Goal: Book appointment/travel/reservation

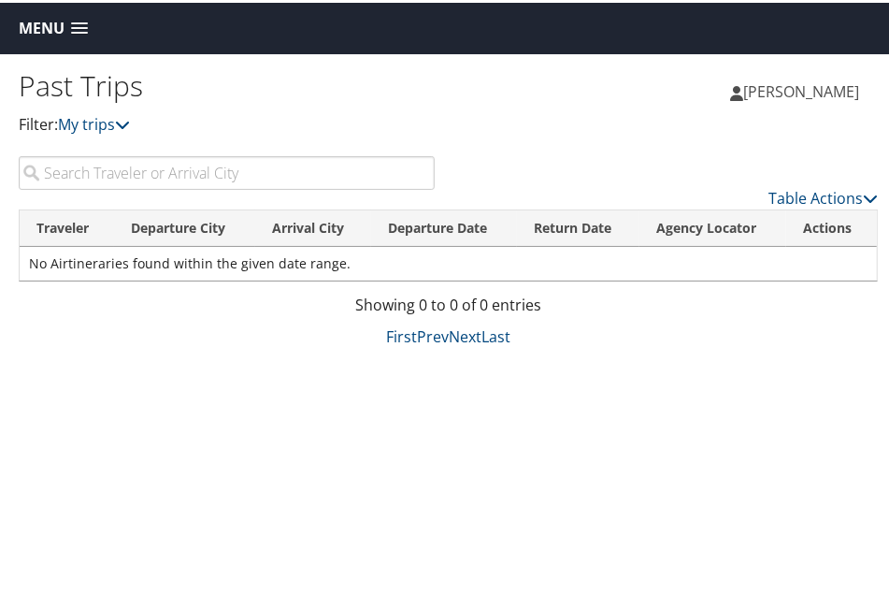
click at [801, 94] on span "[PERSON_NAME]" at bounding box center [801, 89] width 116 height 21
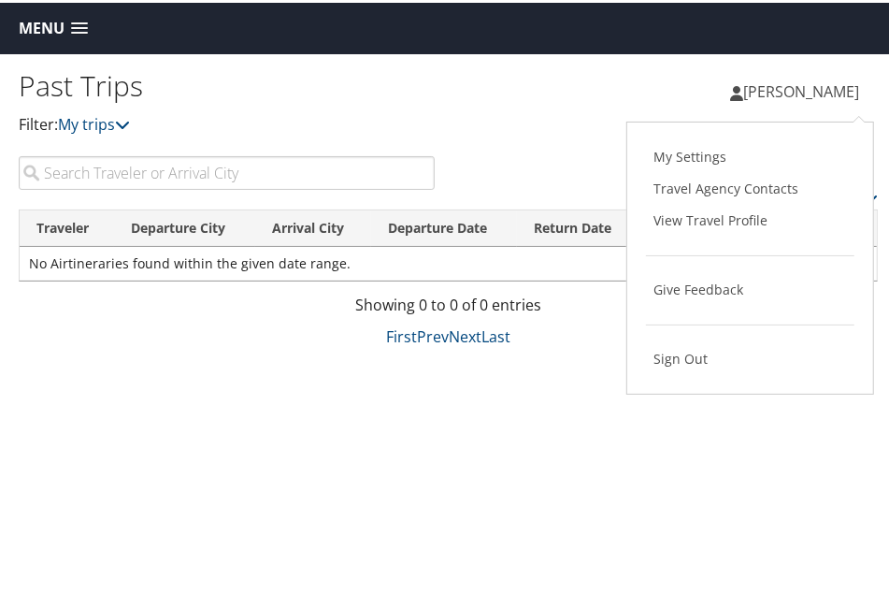
click at [527, 99] on div "[PERSON_NAME] [PERSON_NAME] My Settings Travel Agency Contacts View Travel Prof…" at bounding box center [673, 97] width 449 height 72
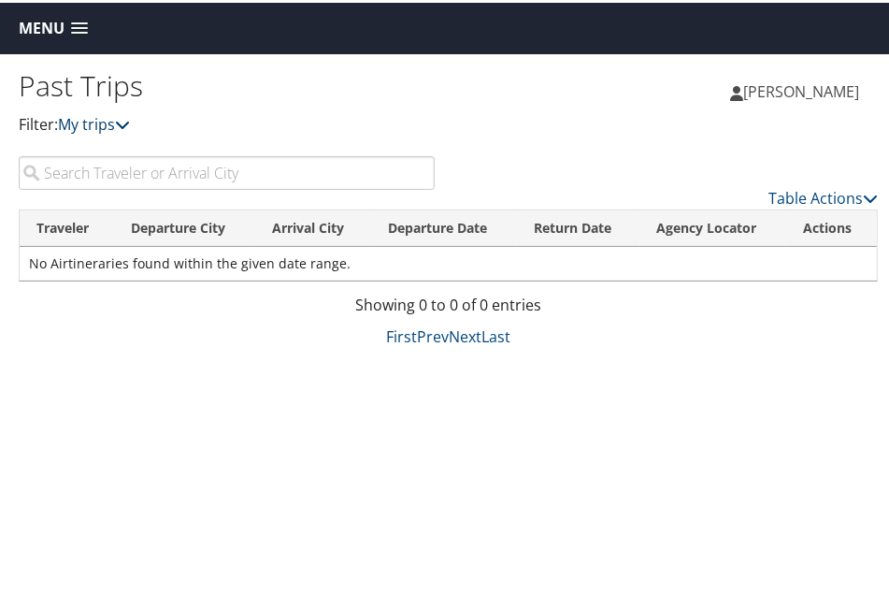
click at [113, 129] on link "My trips" at bounding box center [94, 121] width 72 height 21
click at [63, 30] on span "Menu" at bounding box center [42, 26] width 46 height 18
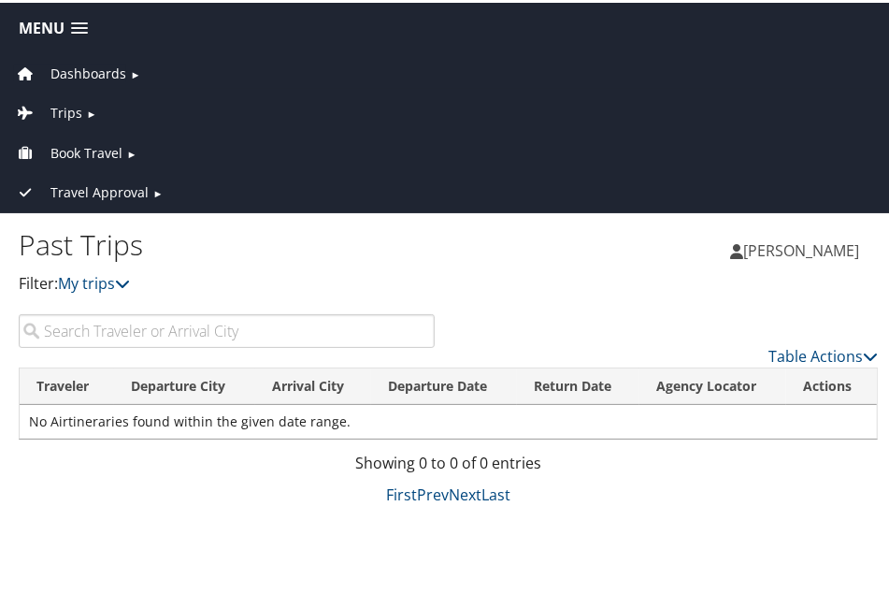
click at [77, 72] on span "Dashboards" at bounding box center [88, 71] width 76 height 21
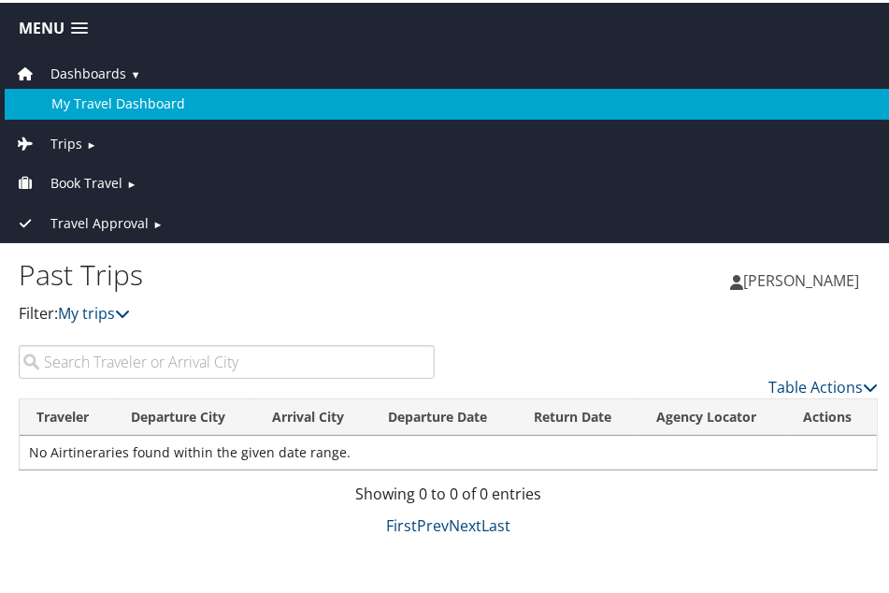
click at [98, 96] on link "My Travel Dashboard" at bounding box center [448, 101] width 887 height 30
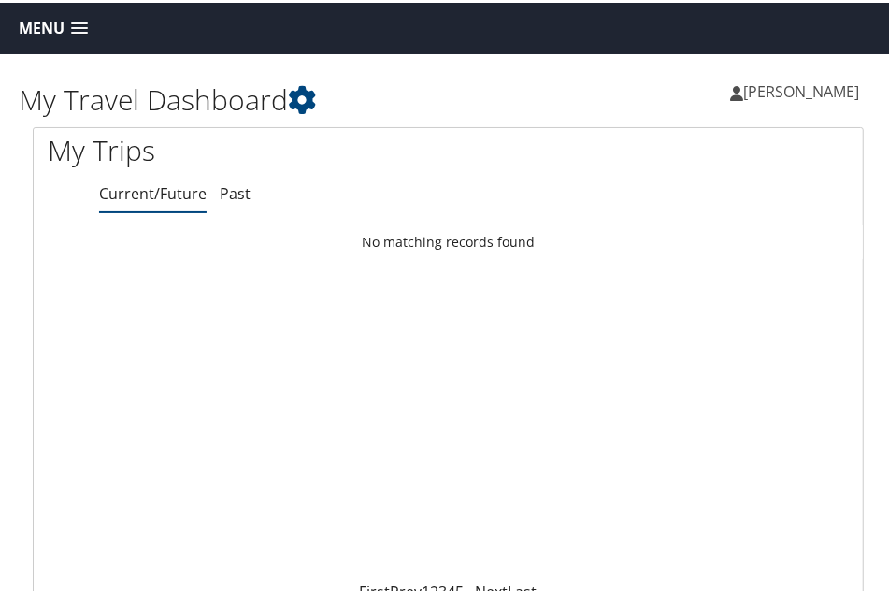
click at [65, 32] on link "Menu" at bounding box center [53, 25] width 88 height 31
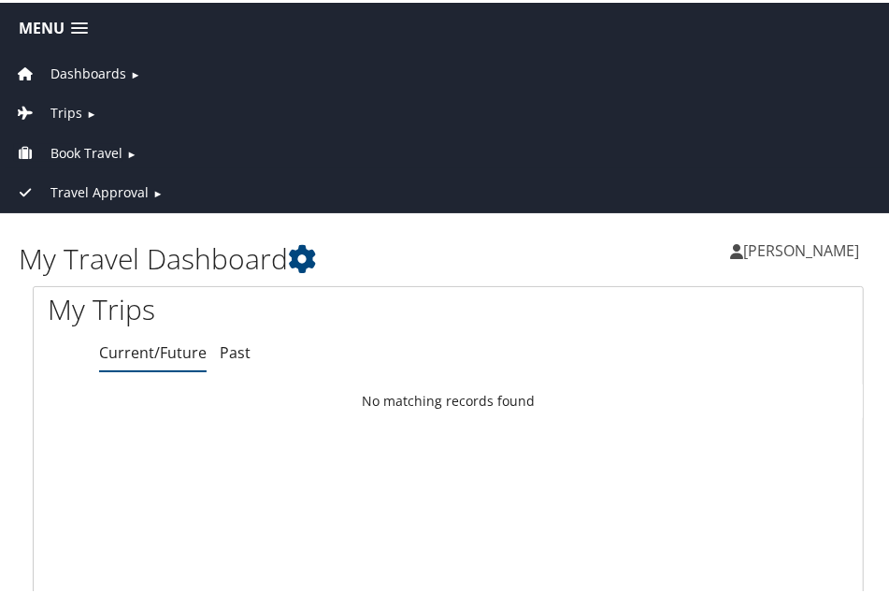
click at [89, 146] on span "Book Travel" at bounding box center [86, 150] width 72 height 21
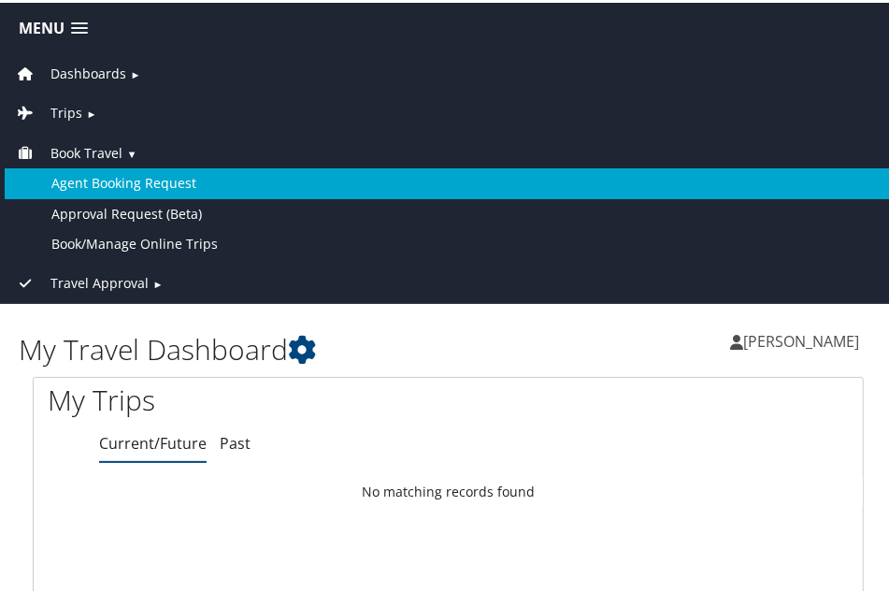
click at [174, 175] on link "Agent Booking Request" at bounding box center [448, 180] width 887 height 30
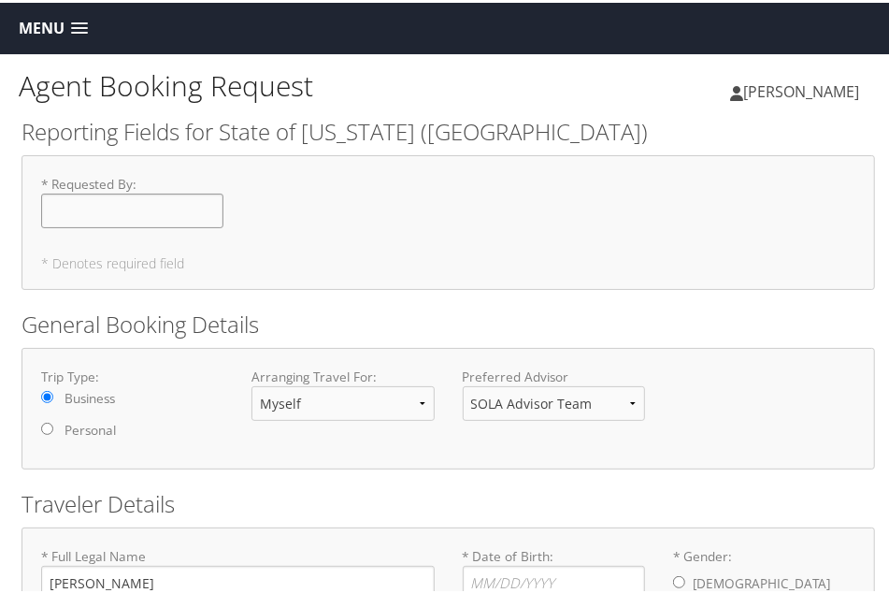
click at [170, 207] on input "* Requested By : Required" at bounding box center [132, 208] width 182 height 35
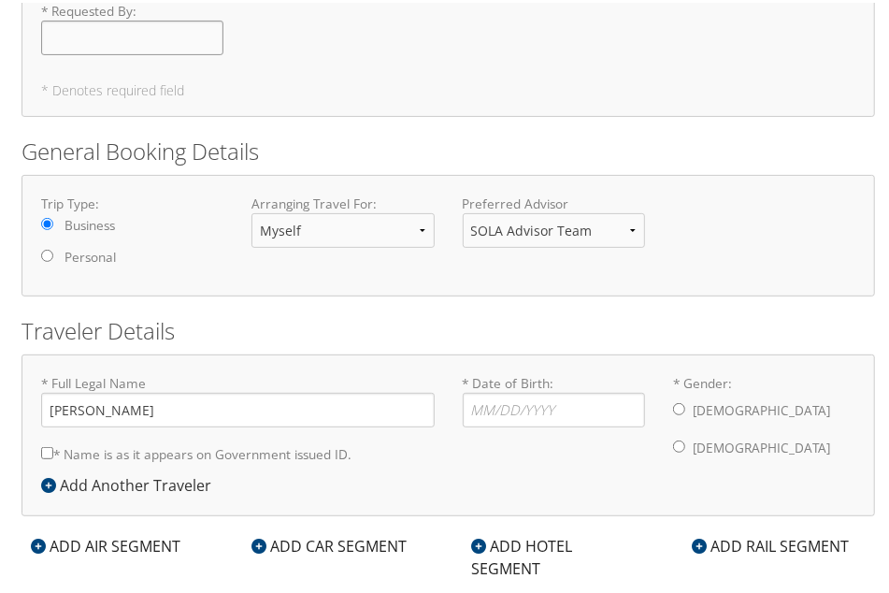
scroll to position [178, 0]
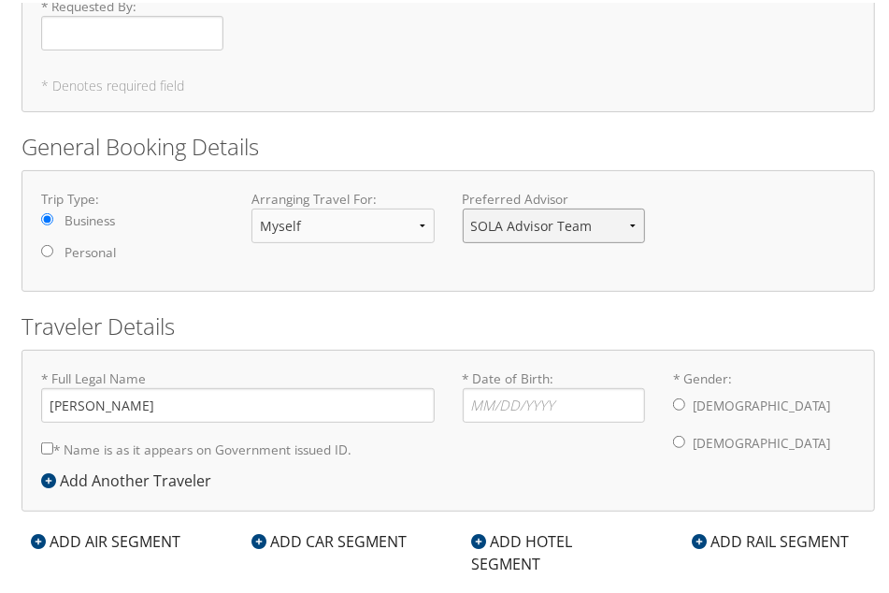
click at [633, 222] on select "SOLA Advisor Team" at bounding box center [554, 223] width 182 height 35
click at [632, 222] on select "SOLA Advisor Team" at bounding box center [554, 223] width 182 height 35
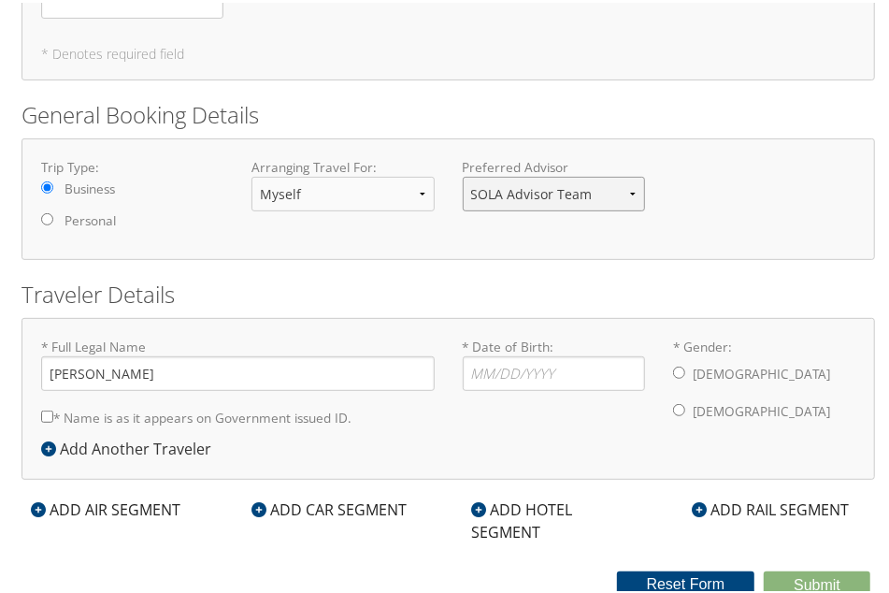
scroll to position [211, 0]
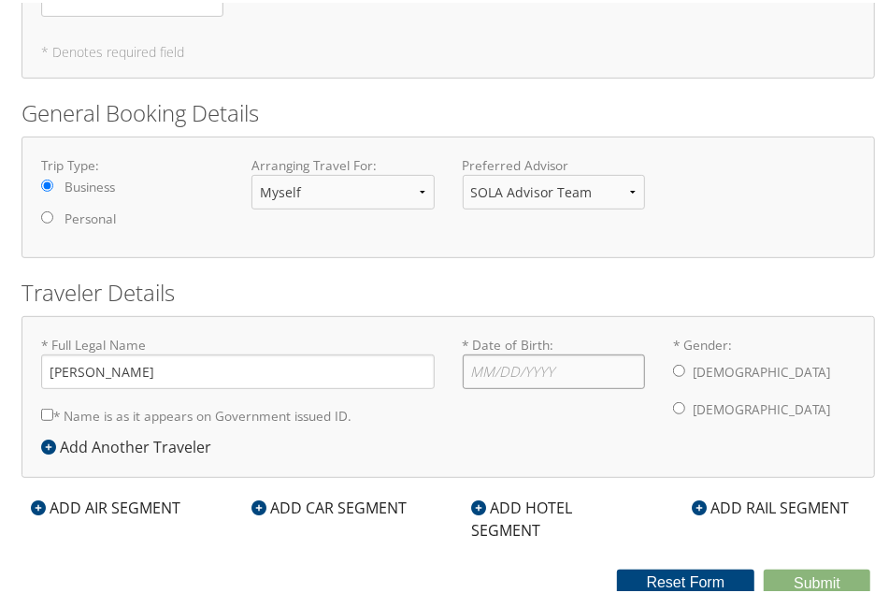
click at [482, 374] on input "* Date of Birth: Invalid Date" at bounding box center [554, 368] width 182 height 35
type input "08/12/1968"
click at [681, 367] on div "Male Female" at bounding box center [764, 388] width 182 height 75
click at [664, 368] on div "* Gender: Male Female" at bounding box center [764, 379] width 210 height 93
click at [673, 364] on input "* Gender: Male Female" at bounding box center [679, 368] width 12 height 12
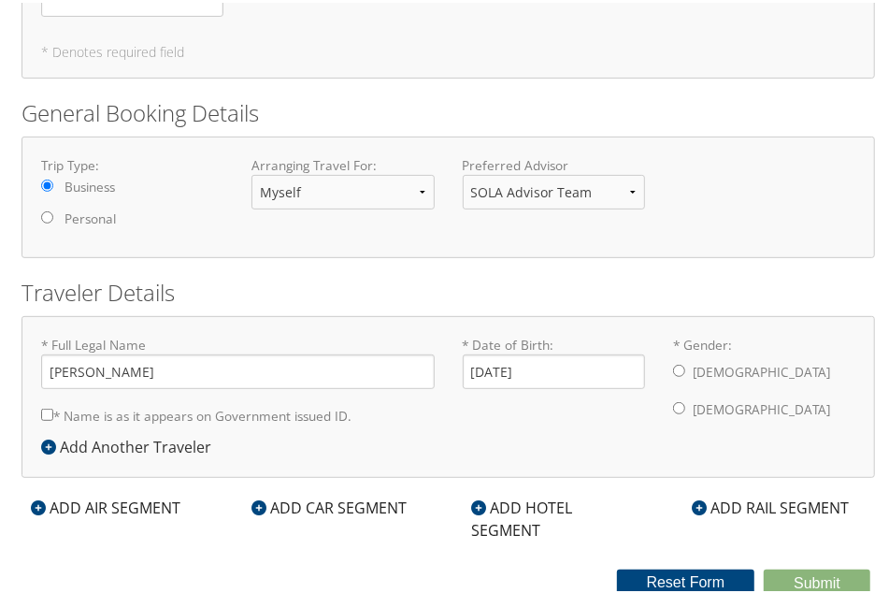
radio input "true"
click at [49, 406] on input "* Name is as it appears on Government issued ID." at bounding box center [47, 412] width 12 height 12
checkbox input "true"
click at [40, 501] on icon at bounding box center [38, 504] width 15 height 15
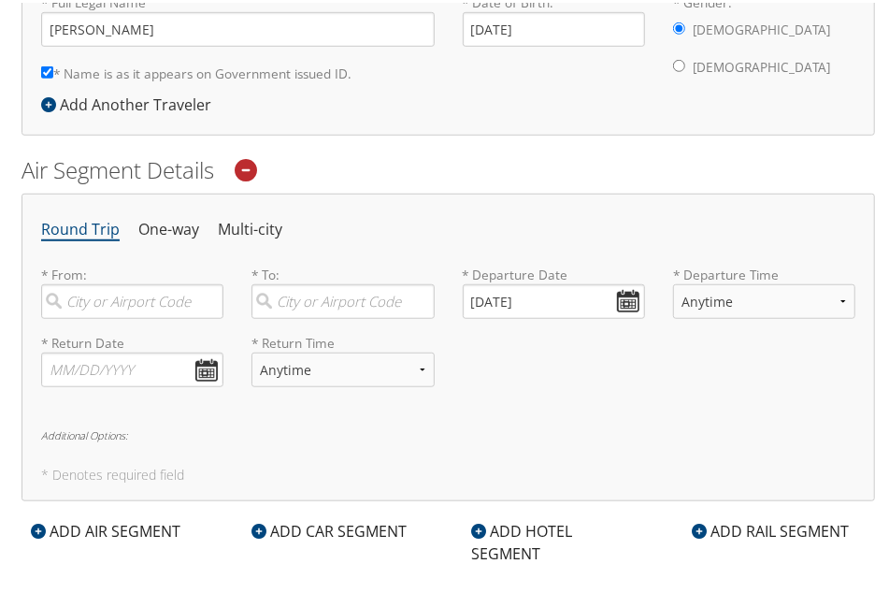
scroll to position [567, 0]
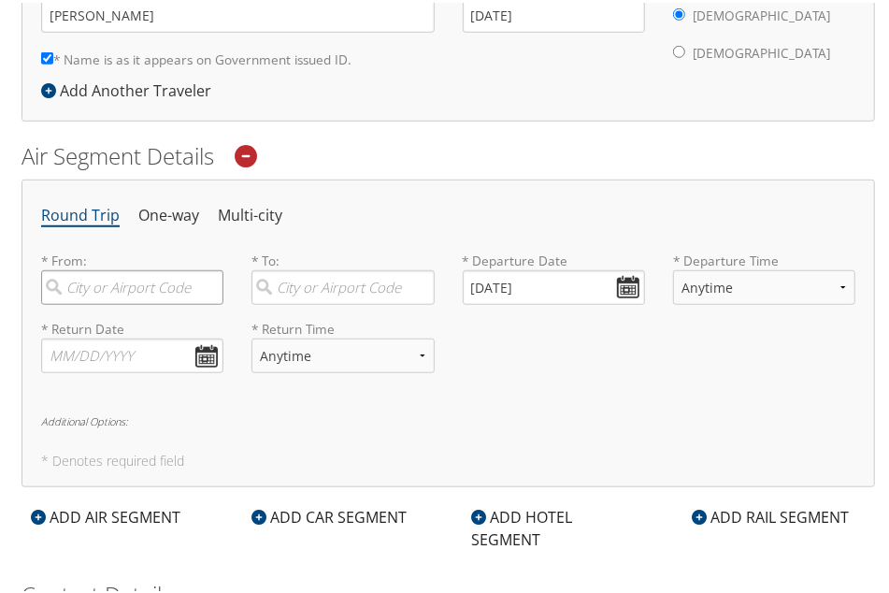
click at [121, 271] on input "search" at bounding box center [132, 284] width 182 height 35
click at [131, 327] on div "Baton Rouge (BTR LA)" at bounding box center [134, 323] width 157 height 24
click at [131, 302] on input "BTR" at bounding box center [132, 284] width 182 height 35
type input "Baton Rouge (BTR LA)"
click at [334, 292] on input "search" at bounding box center [342, 284] width 182 height 35
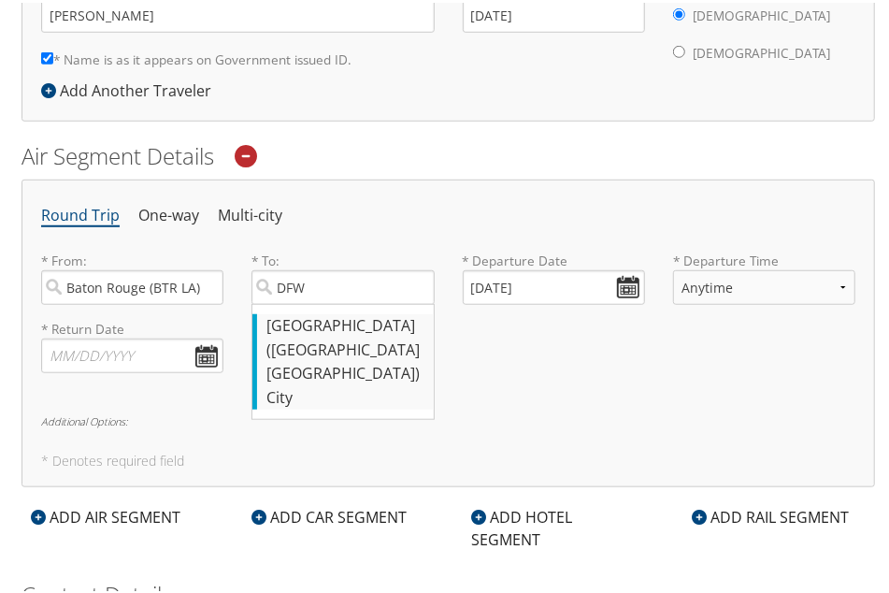
click at [315, 383] on div "City" at bounding box center [344, 395] width 157 height 24
click at [315, 302] on input "DFW" at bounding box center [342, 284] width 182 height 35
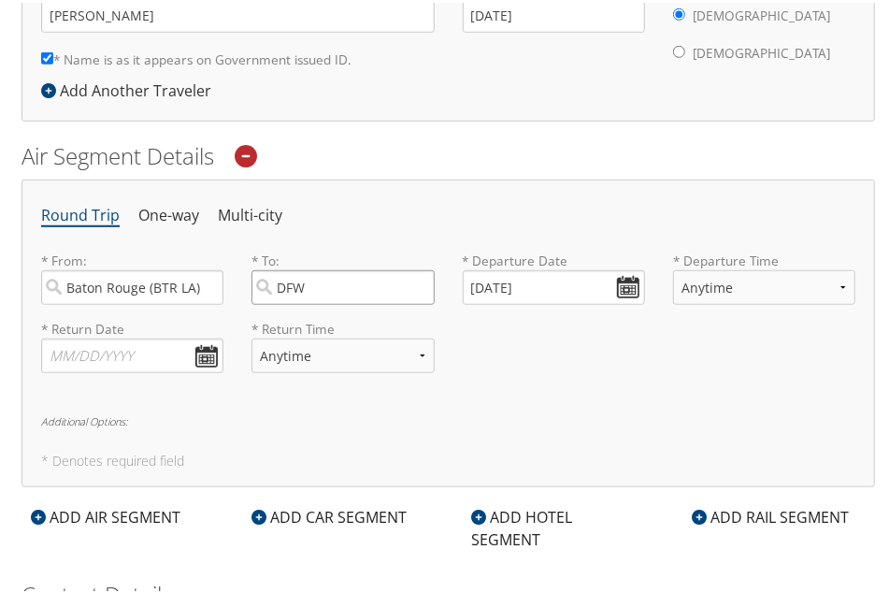
type input "Dallas (DFW TX)"
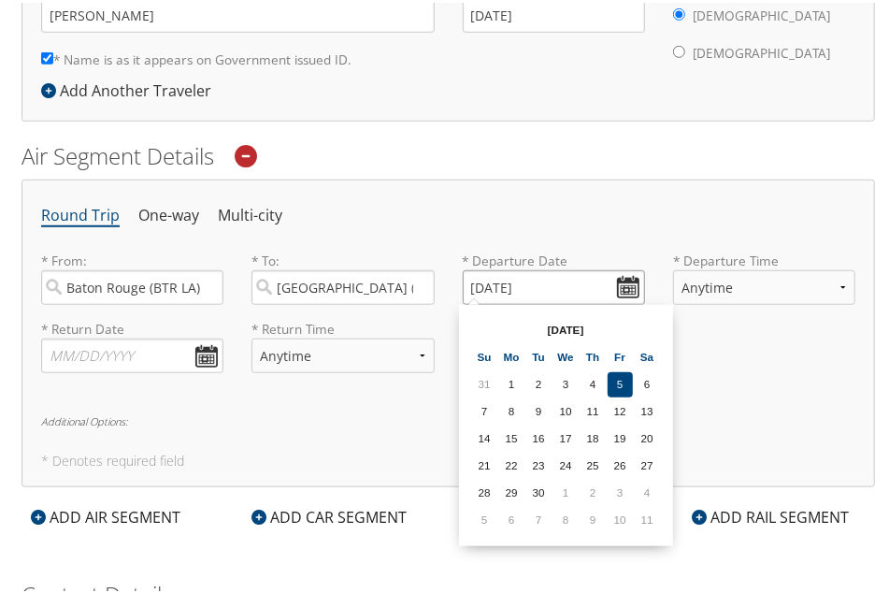
click at [628, 289] on input "09/05/2025" at bounding box center [554, 284] width 182 height 35
click at [648, 514] on td "11" at bounding box center [647, 517] width 25 height 25
type input "10/11/2025"
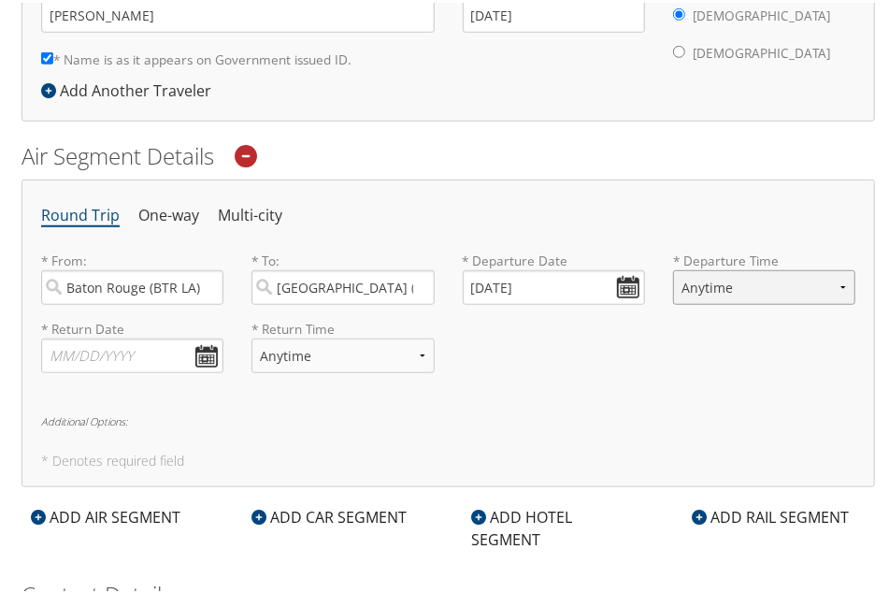
click at [838, 281] on select "Anytime Early Morning (5AM-7AM) Morning (7AM-12PM) Afternoon (12PM-5PM) Evening…" at bounding box center [764, 284] width 182 height 35
select select "7AM-12PM"
click at [673, 267] on select "Anytime Early Morning (5AM-7AM) Morning (7AM-12PM) Afternoon (12PM-5PM) Evening…" at bounding box center [764, 284] width 182 height 35
click at [838, 280] on select "Anytime Early Morning (5AM-7AM) Morning (7AM-12PM) Afternoon (12PM-5PM) Evening…" at bounding box center [764, 284] width 182 height 35
click at [673, 267] on select "Anytime Early Morning (5AM-7AM) Morning (7AM-12PM) Afternoon (12PM-5PM) Evening…" at bounding box center [764, 284] width 182 height 35
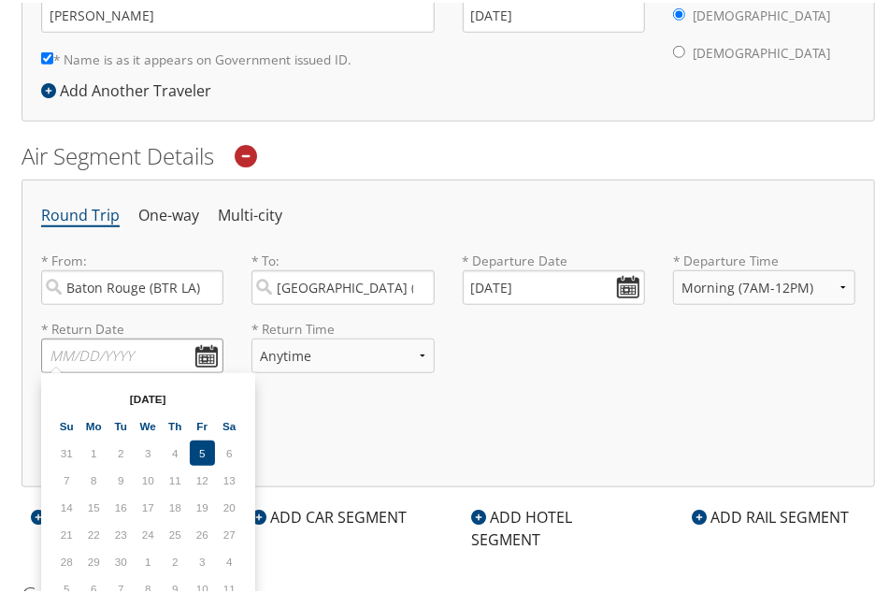
click at [198, 353] on input "text" at bounding box center [132, 353] width 182 height 35
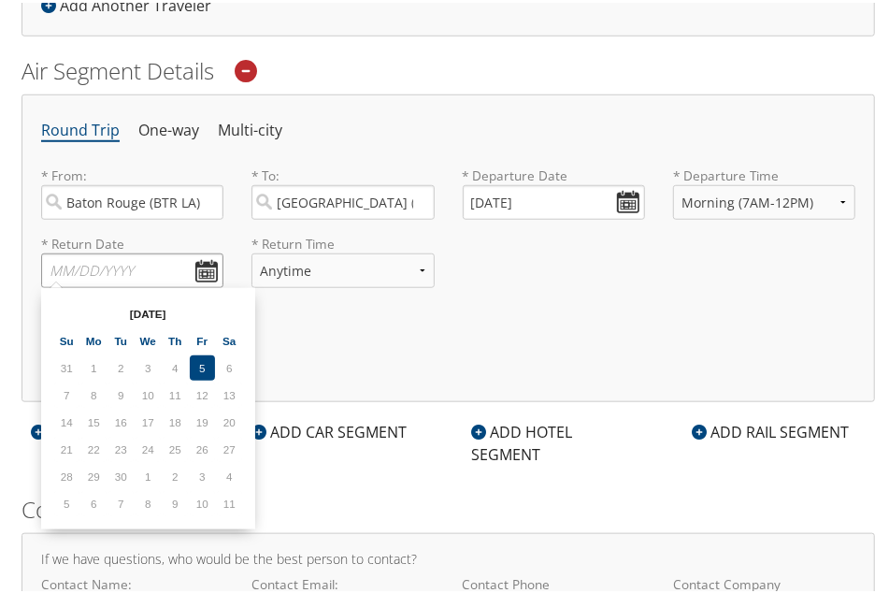
scroll to position [656, 0]
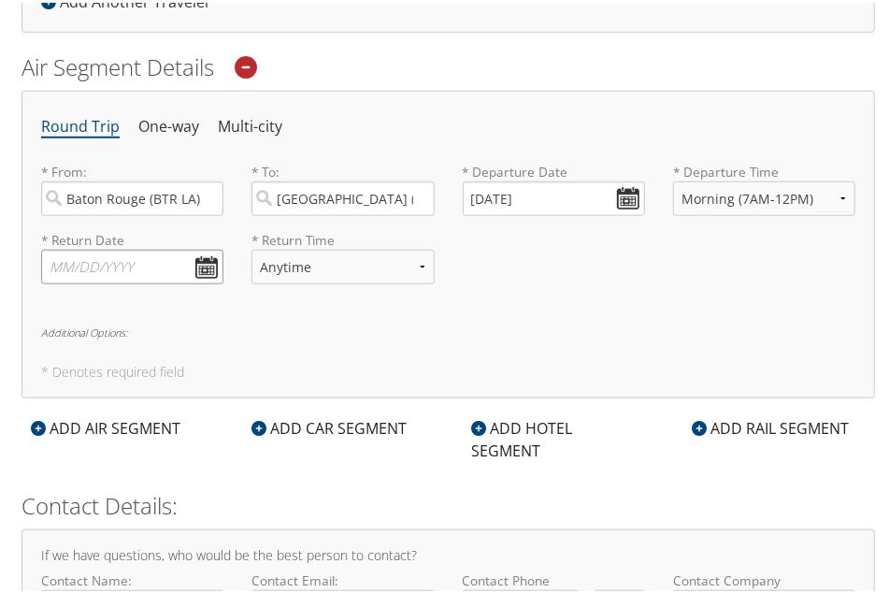
click at [207, 258] on input "text" at bounding box center [132, 264] width 182 height 35
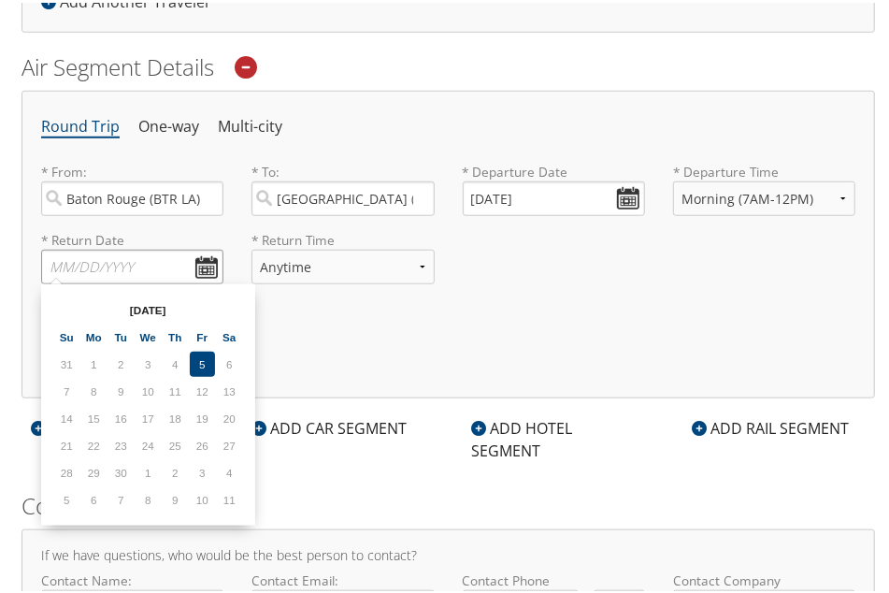
click at [207, 257] on input "text" at bounding box center [132, 264] width 182 height 35
drag, startPoint x: 153, startPoint y: 307, endPoint x: 163, endPoint y: 308, distance: 9.4
click at [153, 307] on th "Sep 2025" at bounding box center [148, 306] width 134 height 25
click at [228, 495] on td "11" at bounding box center [229, 496] width 25 height 25
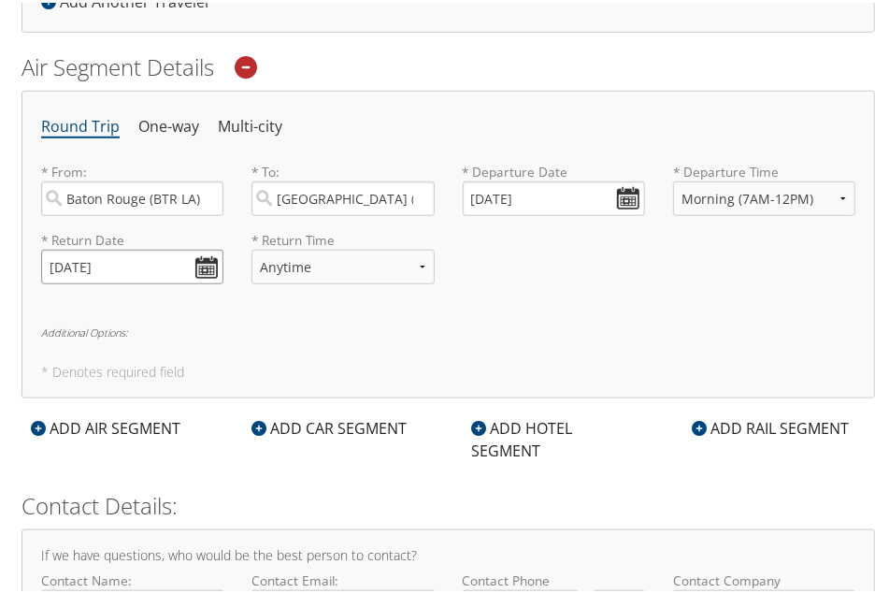
click at [203, 272] on input "10/11/2025" at bounding box center [132, 264] width 182 height 35
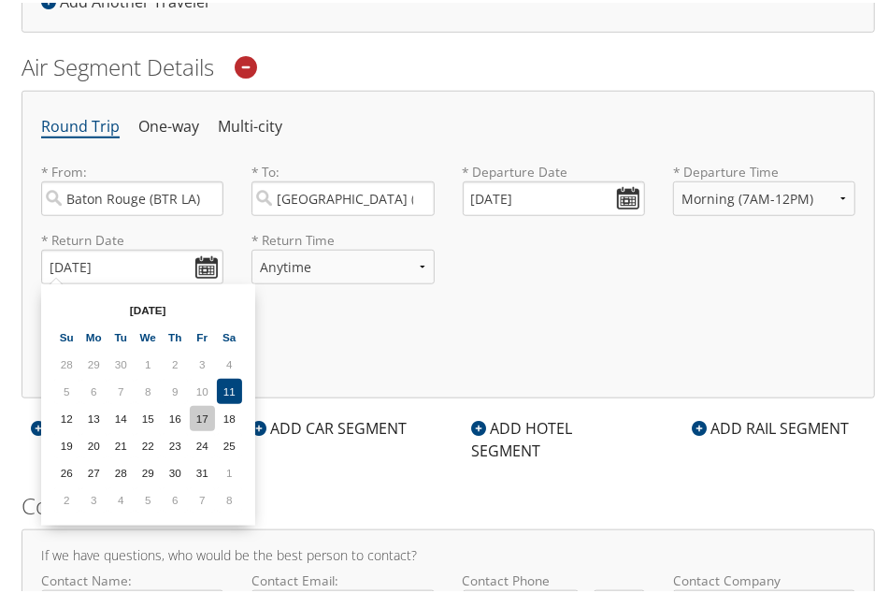
click at [196, 410] on td "17" at bounding box center [202, 415] width 25 height 25
type input "10/17/2025"
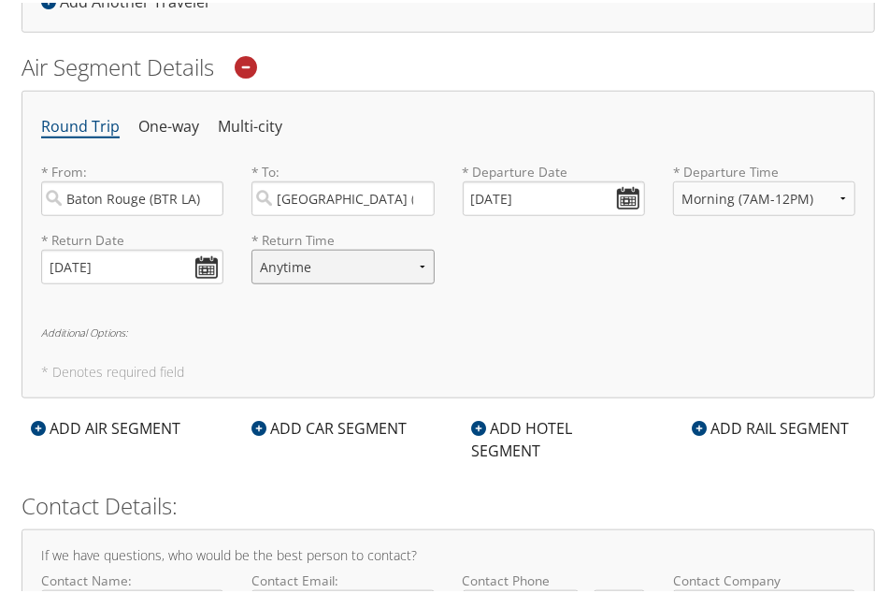
click at [420, 259] on select "Anytime Early Morning (5AM-7AM) Morning (7AM-12PM) Afternoon (12PM-5PM) Evening…" at bounding box center [342, 264] width 182 height 35
select select "1:00 PM"
click at [251, 247] on select "Anytime Early Morning (5AM-7AM) Morning (7AM-12PM) Afternoon (12PM-5PM) Evening…" at bounding box center [342, 264] width 182 height 35
click at [611, 301] on div "Round Trip One-way Multi-city * From: Baton Rouge (BTR LA) Required * To: Dalla…" at bounding box center [447, 242] width 853 height 308
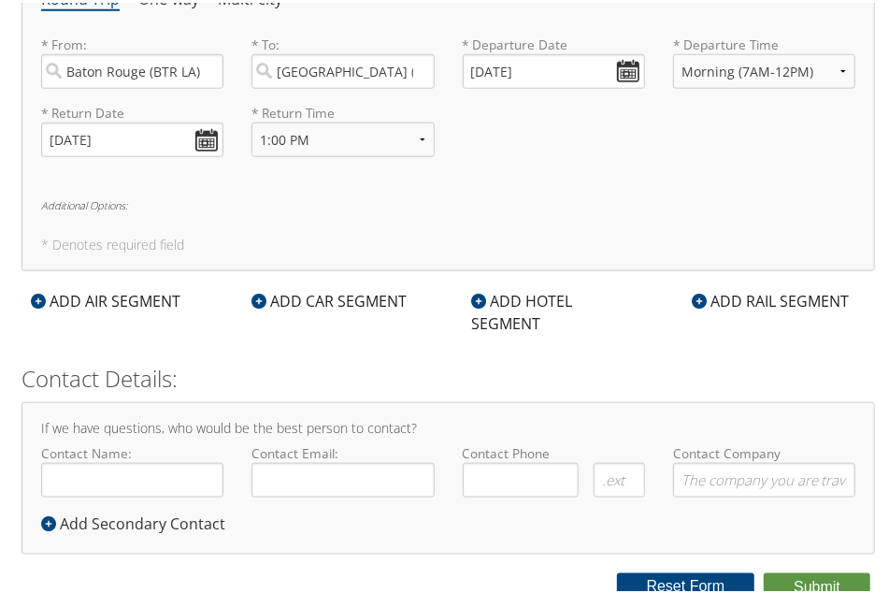
scroll to position [787, 0]
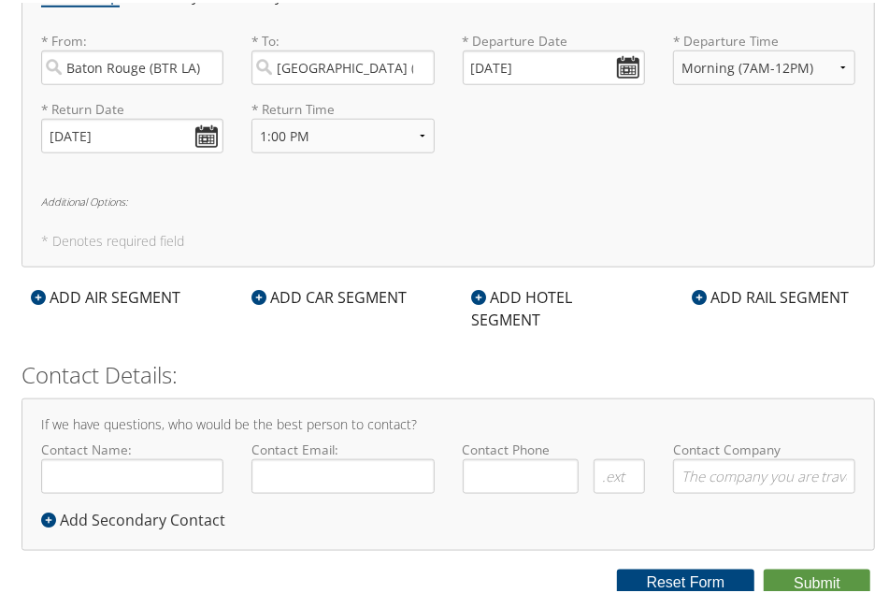
click at [473, 294] on icon at bounding box center [479, 294] width 15 height 15
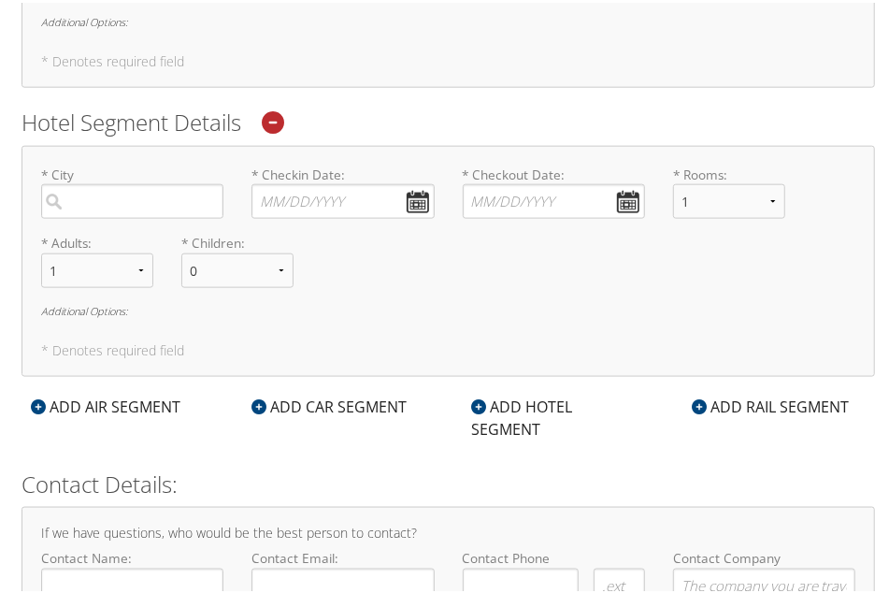
scroll to position [1074, 0]
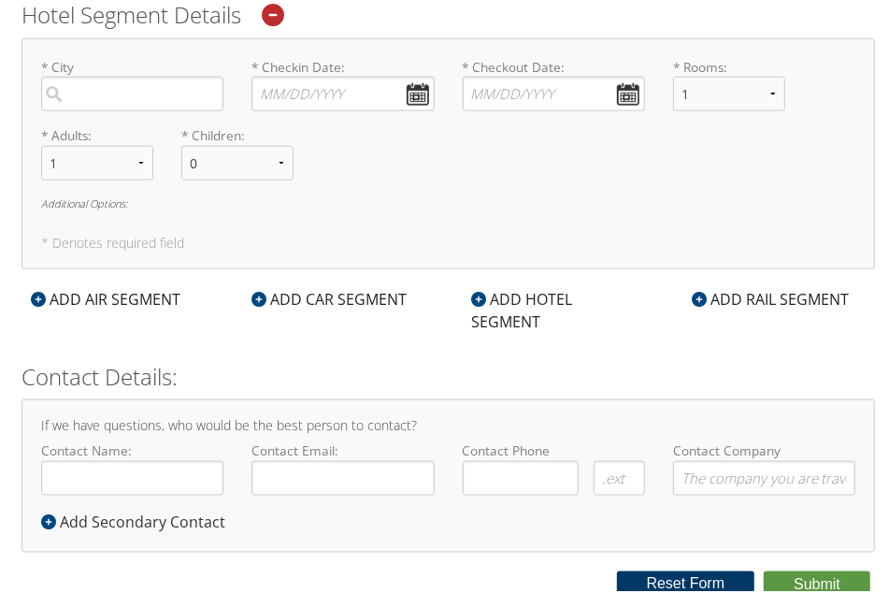
click at [716, 582] on button "Reset Form" at bounding box center [686, 581] width 138 height 26
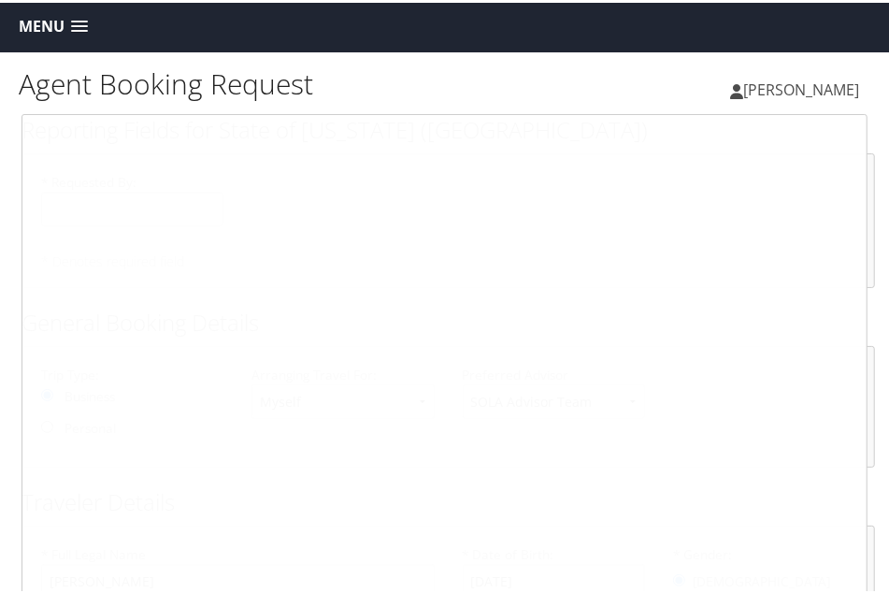
scroll to position [0, 0]
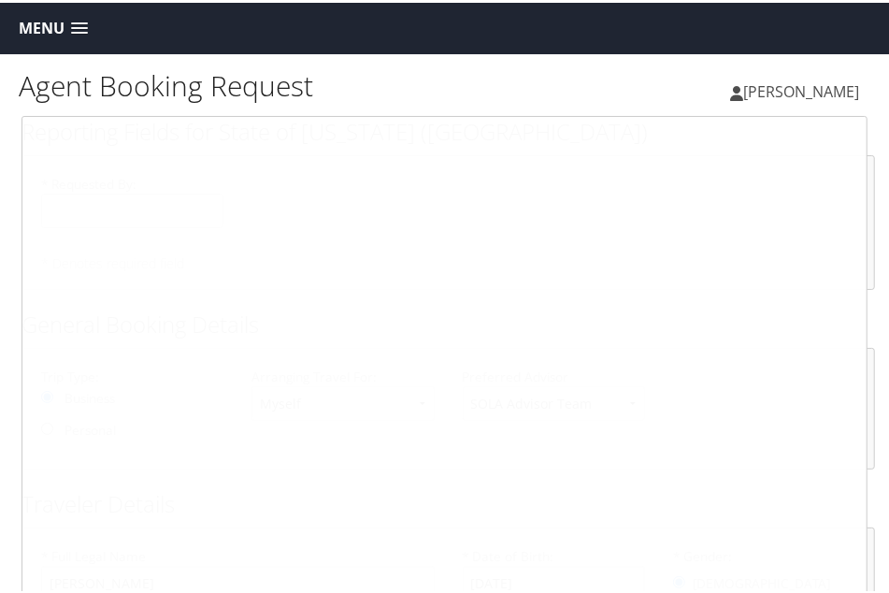
click at [68, 20] on link "Menu" at bounding box center [53, 25] width 88 height 31
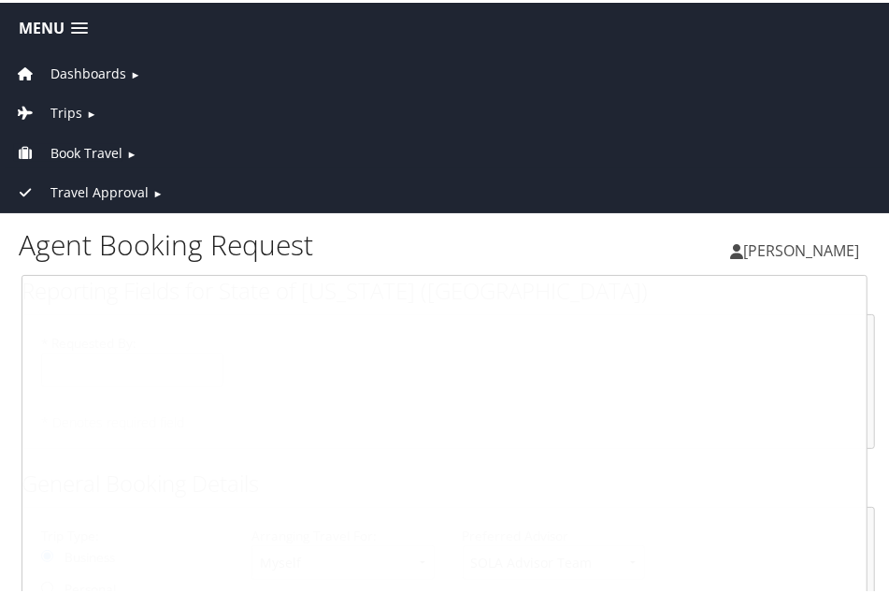
click at [91, 151] on span "Book Travel" at bounding box center [86, 150] width 72 height 21
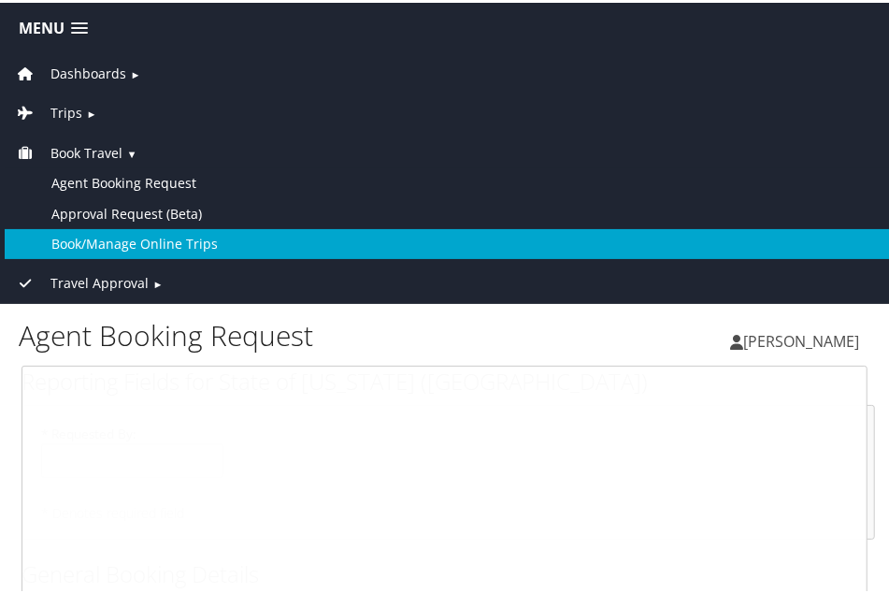
click at [165, 243] on link "Book/Manage Online Trips" at bounding box center [448, 241] width 887 height 30
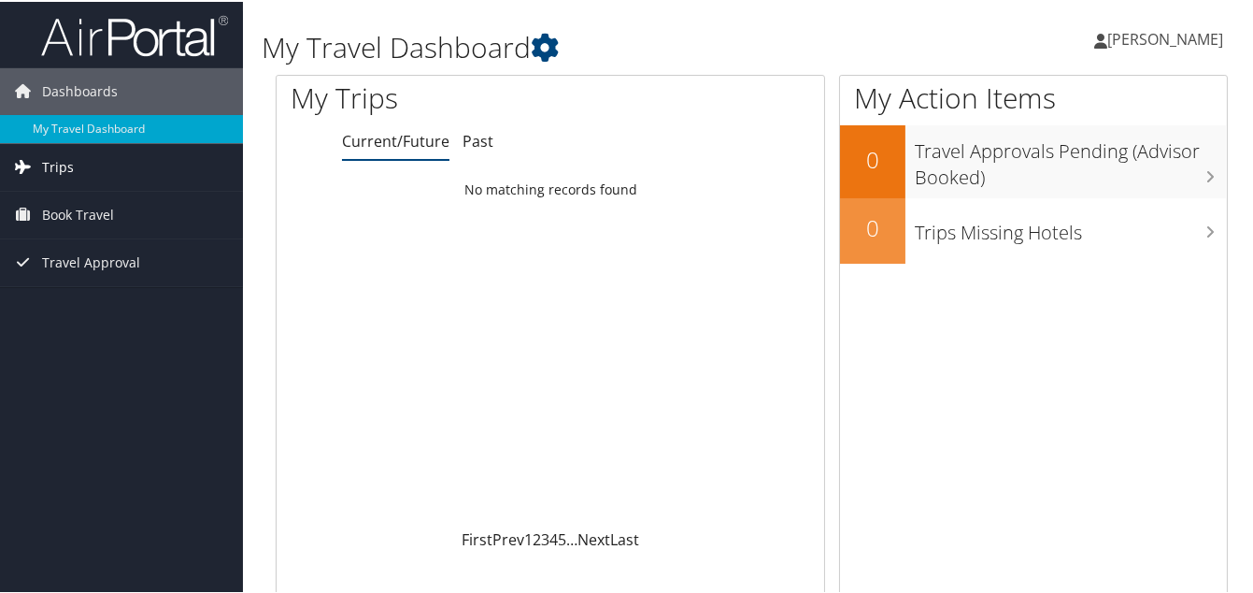
click at [73, 169] on link "Trips" at bounding box center [121, 165] width 243 height 47
click at [95, 296] on span "Book Travel" at bounding box center [78, 297] width 72 height 47
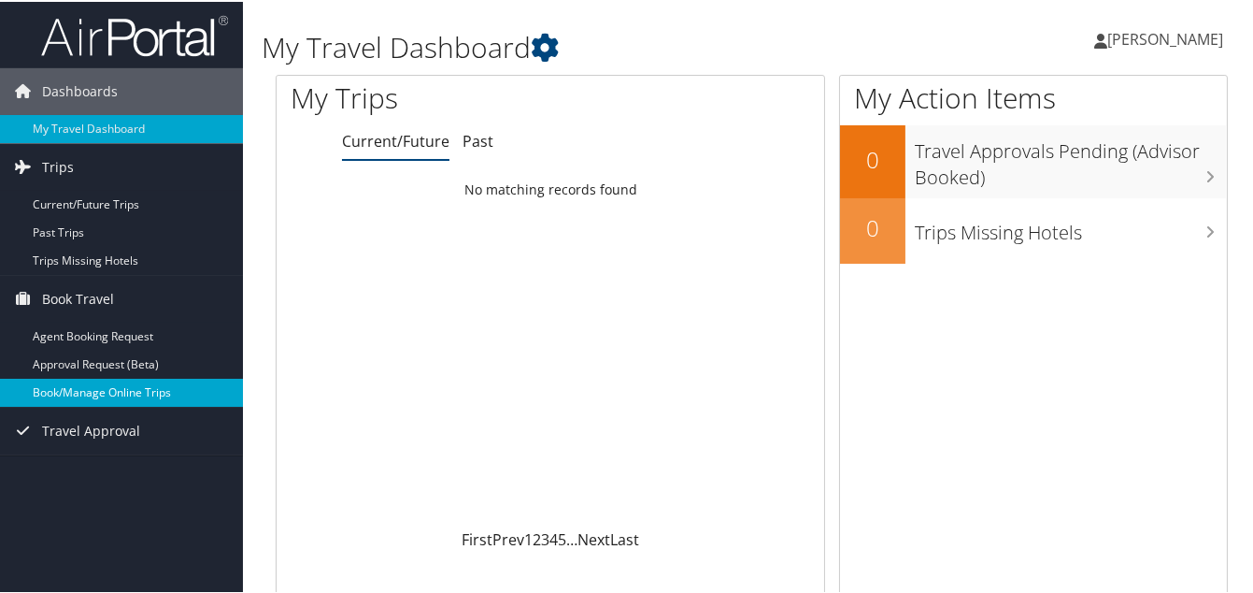
click at [108, 395] on link "Book/Manage Online Trips" at bounding box center [121, 391] width 243 height 28
